Goal: Find specific page/section: Find specific page/section

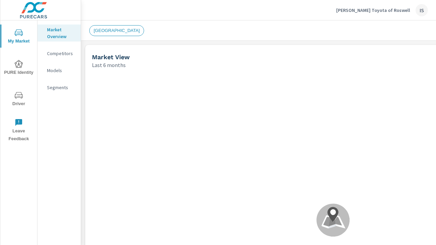
scroll to position [0, 0]
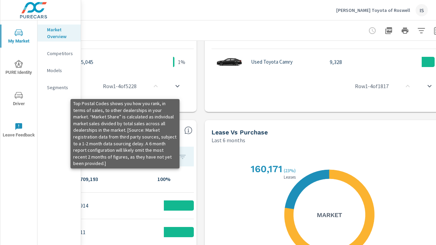
scroll to position [483, 154]
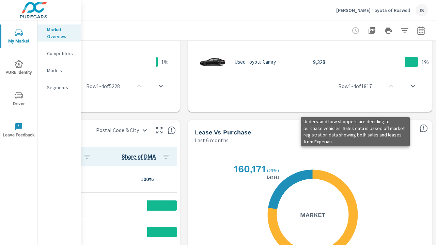
click at [368, 30] on icon "button" at bounding box center [371, 30] width 7 height 7
